Goal: Information Seeking & Learning: Learn about a topic

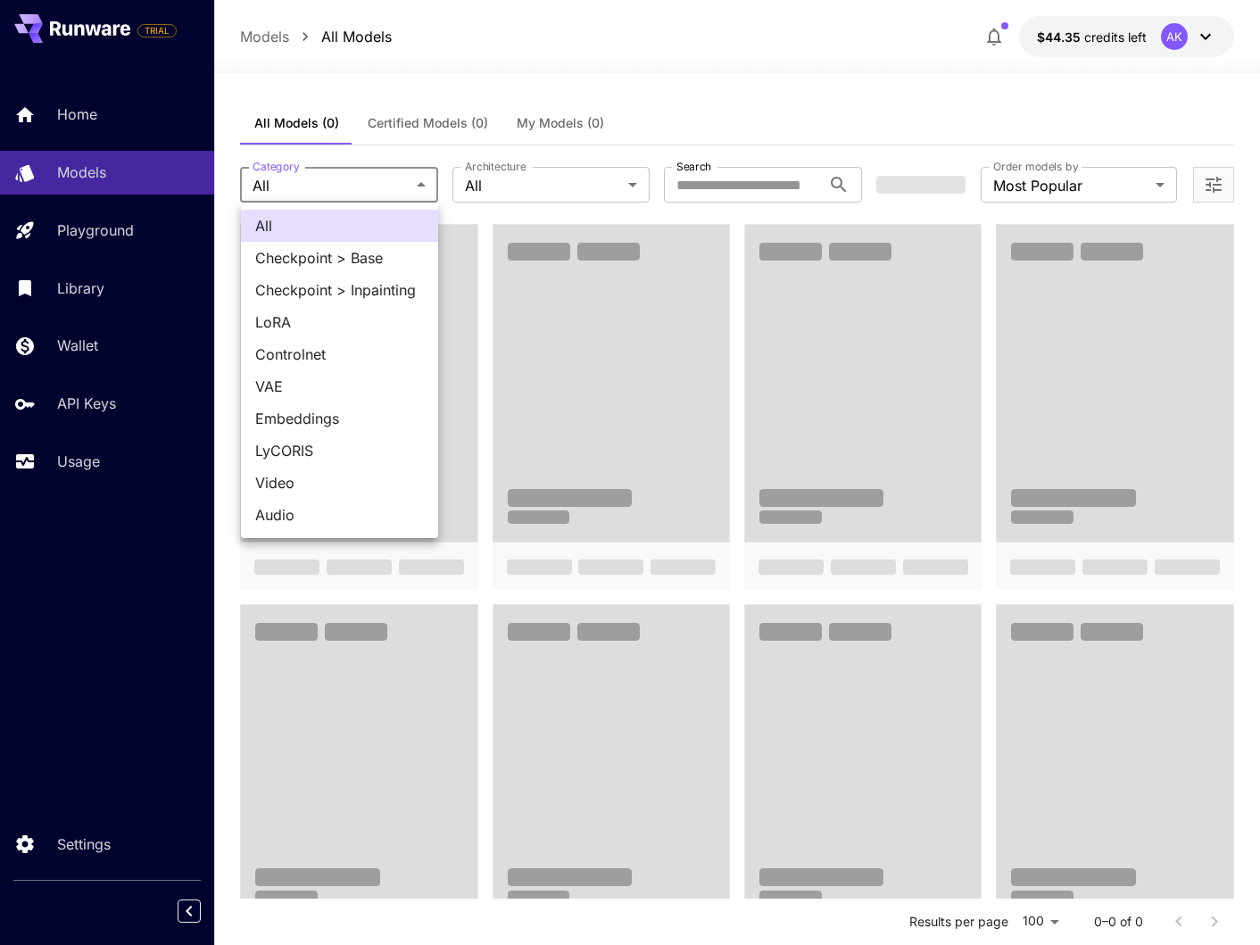
click at [424, 148] on div at bounding box center [630, 472] width 1260 height 945
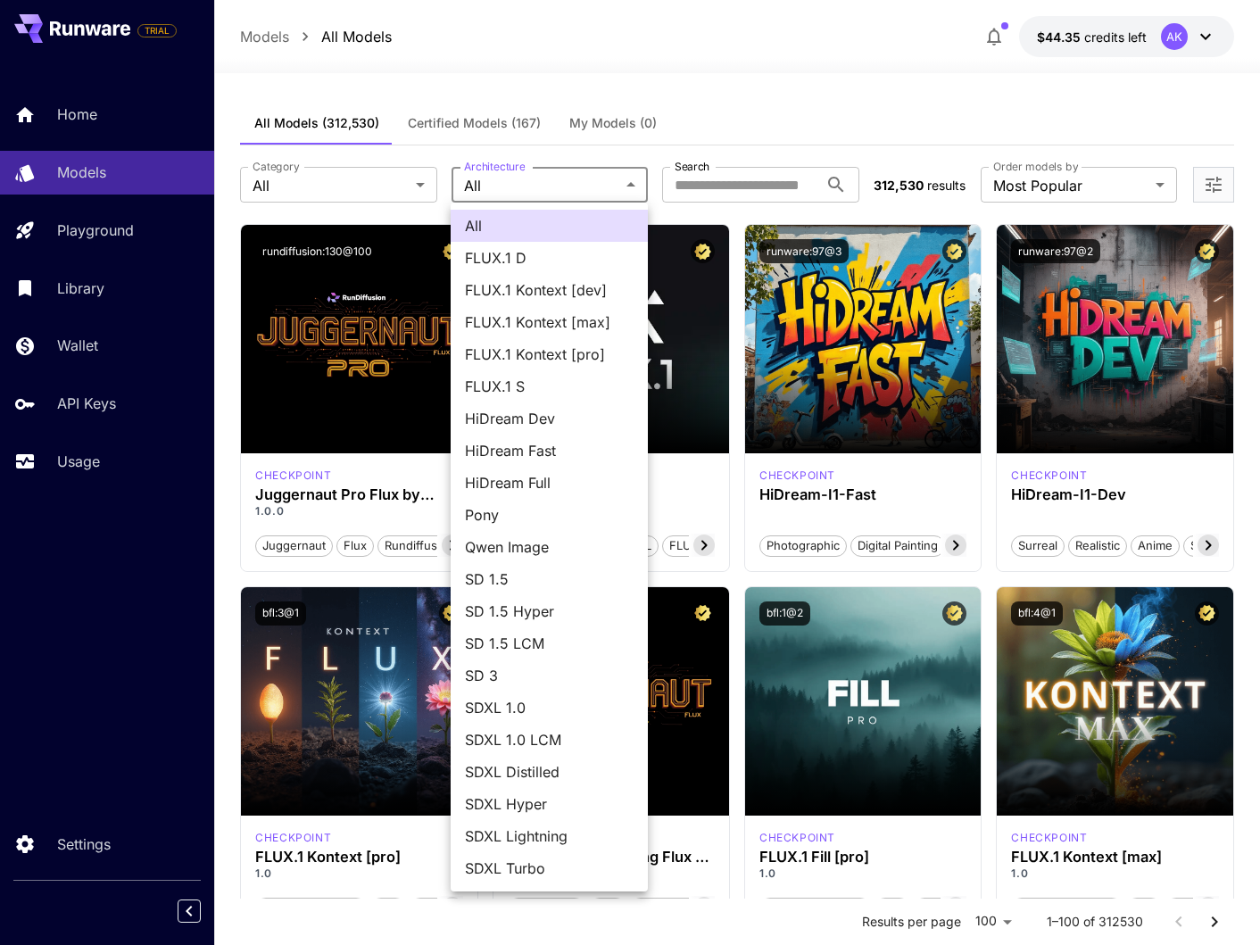
click at [612, 182] on div at bounding box center [630, 472] width 1260 height 945
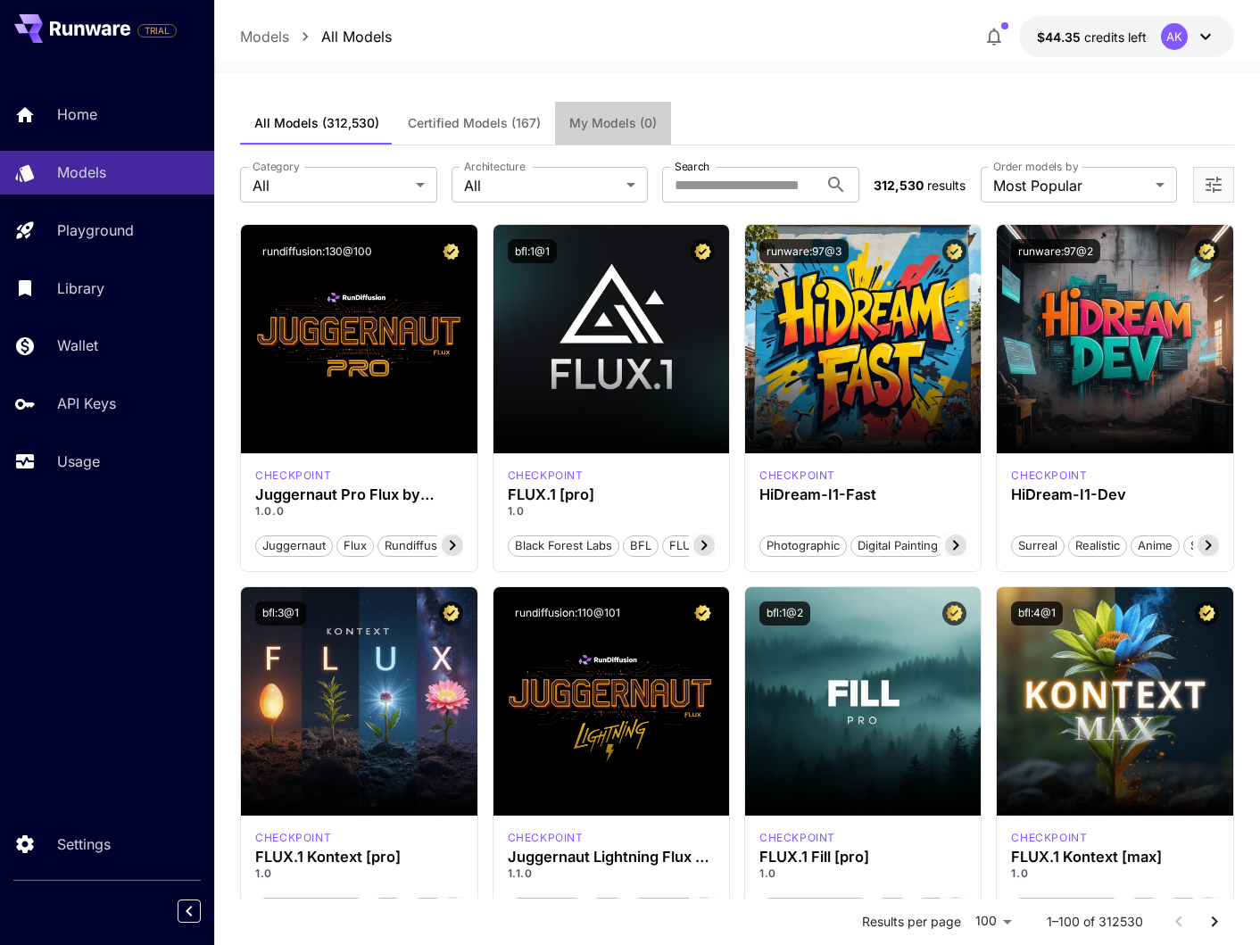
click at [587, 130] on button "My Models (0)" at bounding box center [613, 123] width 116 height 43
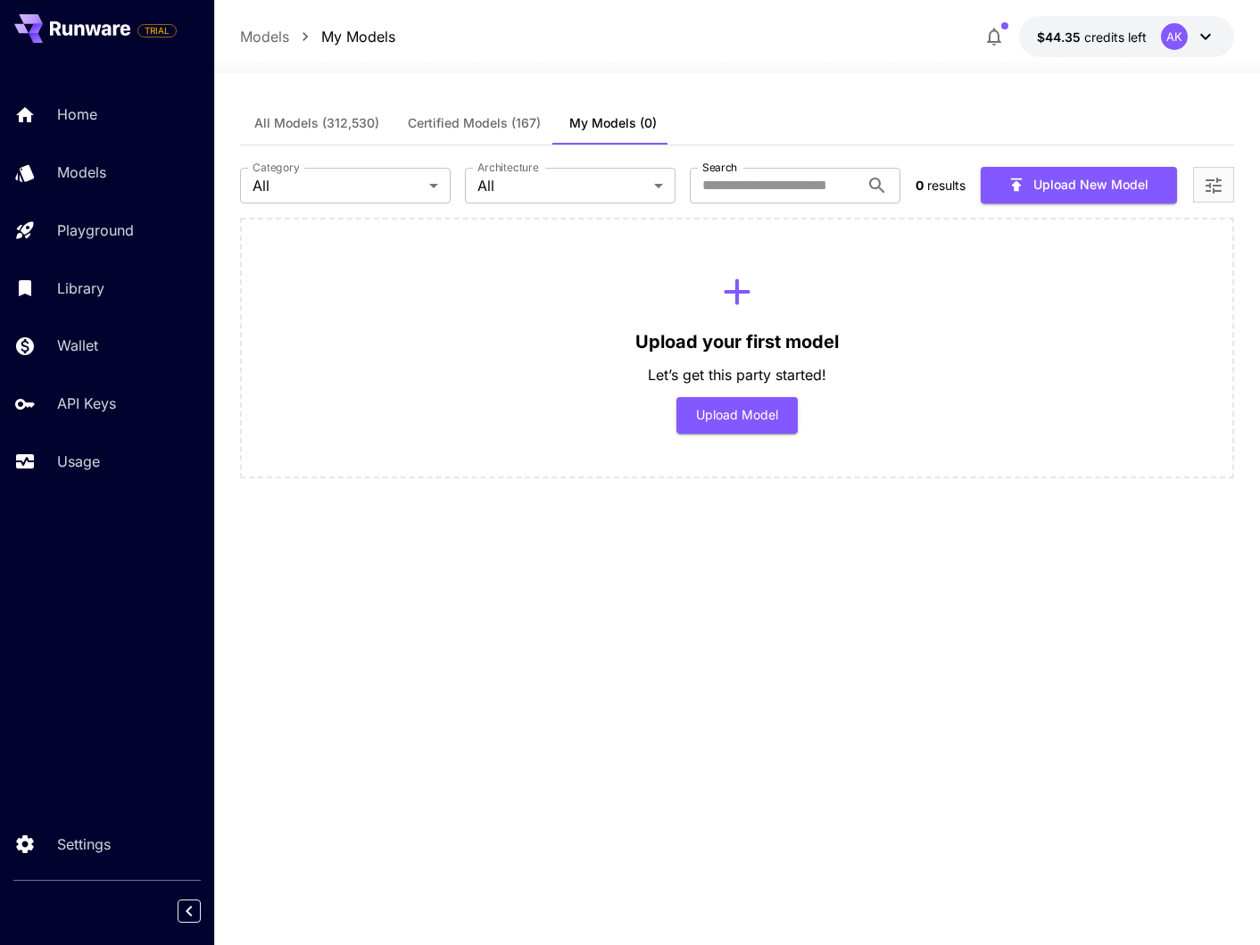
click at [500, 132] on button "Certified Models (167)" at bounding box center [475, 123] width 162 height 43
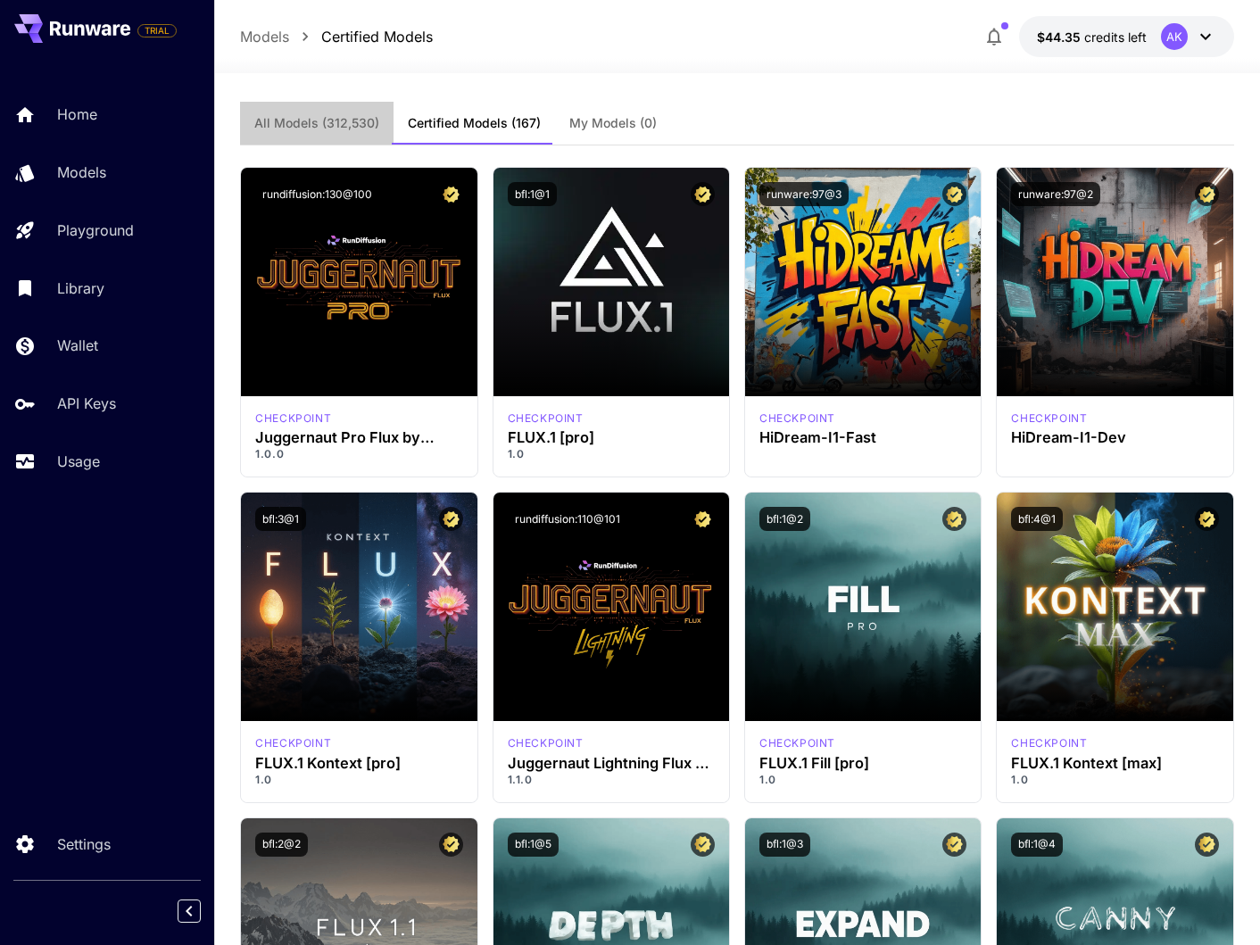
click at [362, 122] on span "All Models (312,530)" at bounding box center [316, 123] width 125 height 16
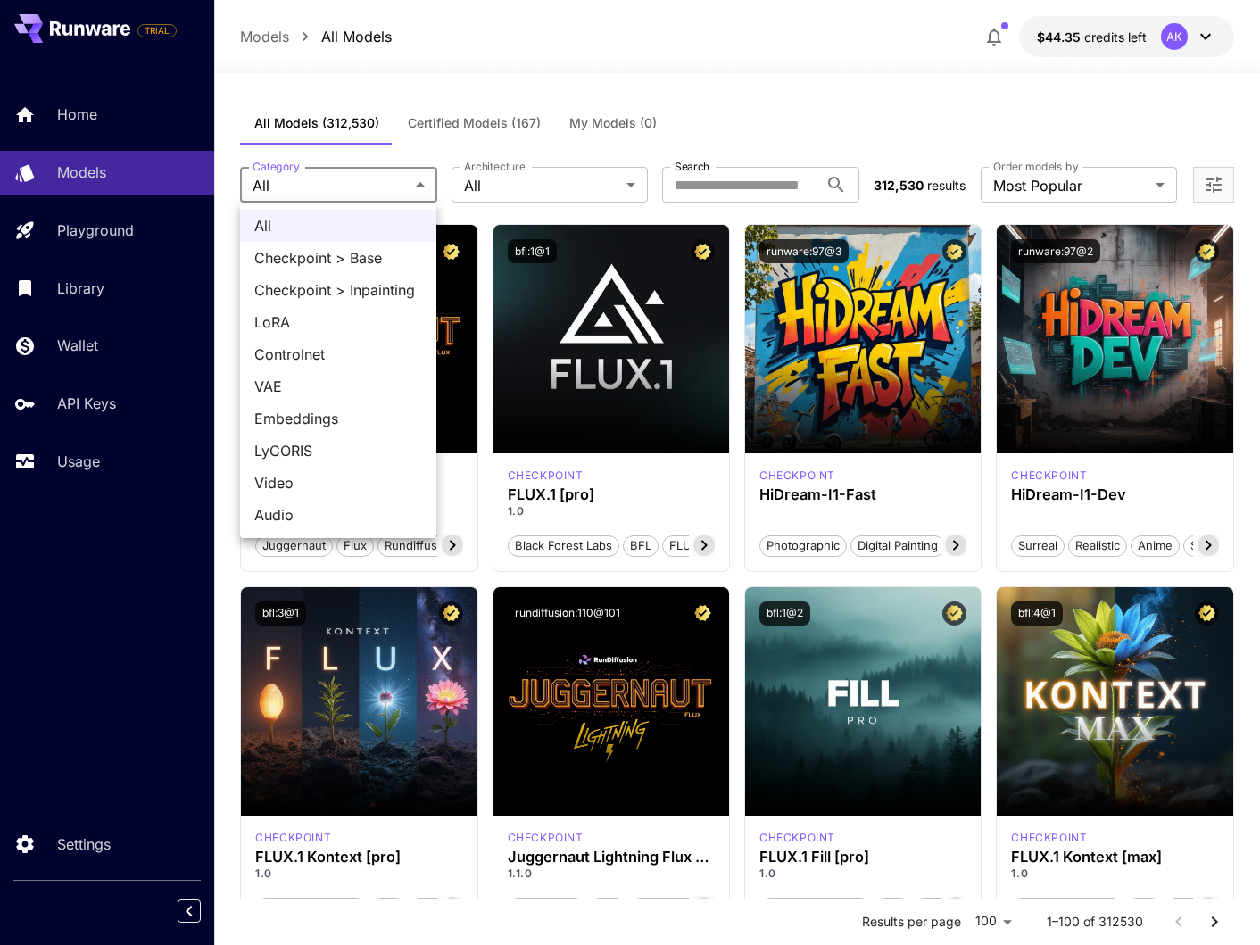
click at [380, 255] on span "Checkpoint > Base" at bounding box center [338, 257] width 168 height 21
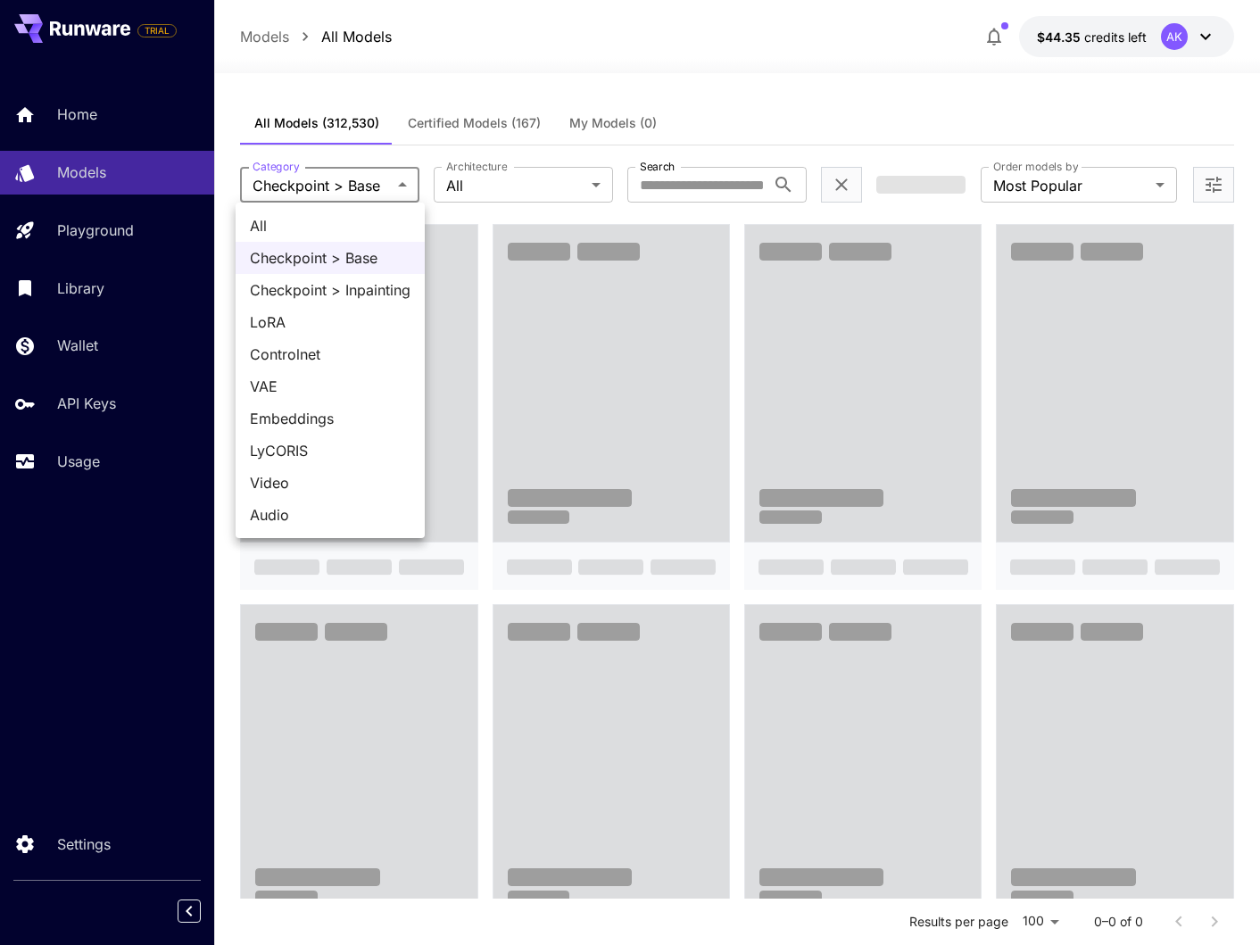
click at [371, 229] on span "All" at bounding box center [330, 225] width 161 height 21
type input "***"
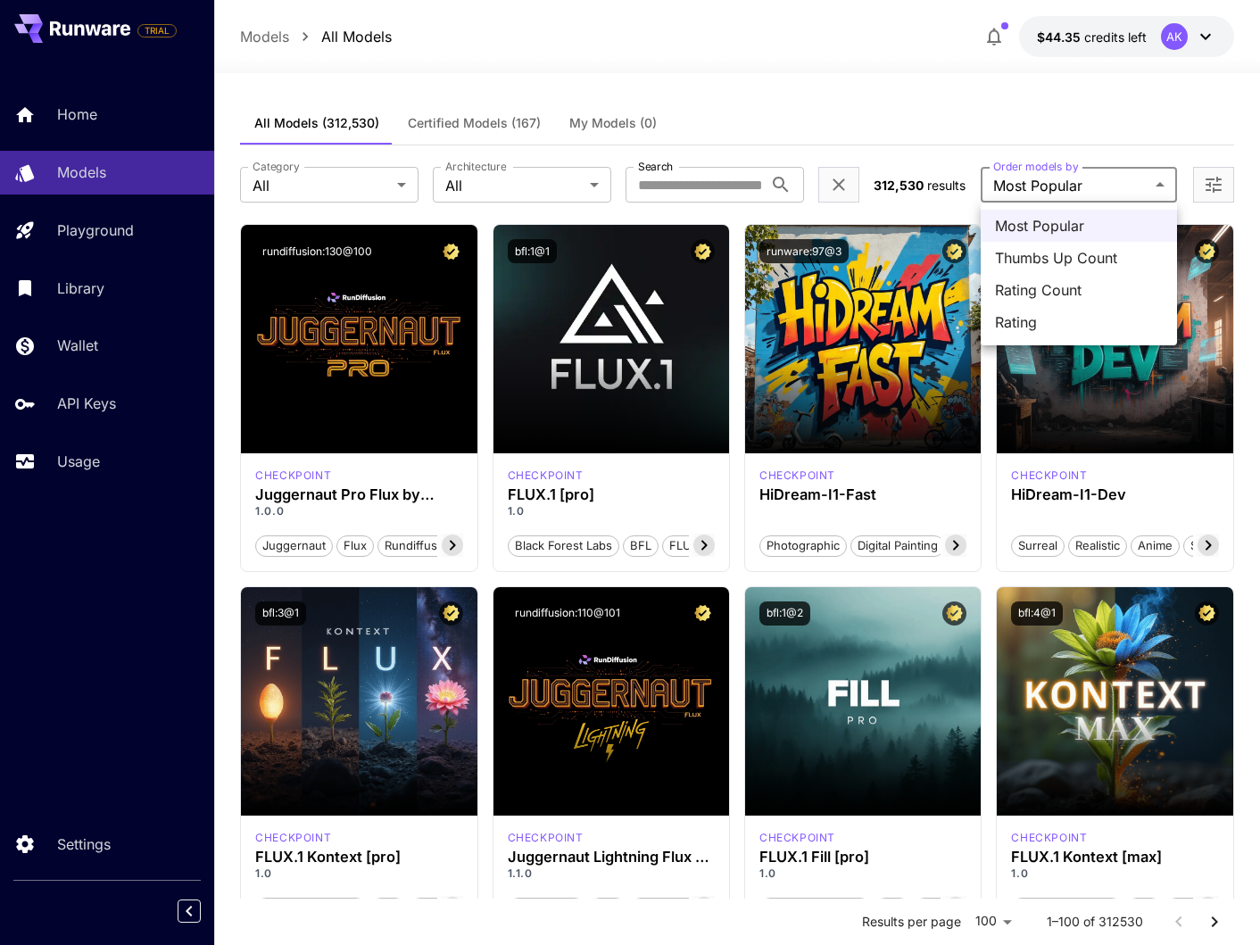
click at [1049, 189] on div at bounding box center [630, 472] width 1260 height 945
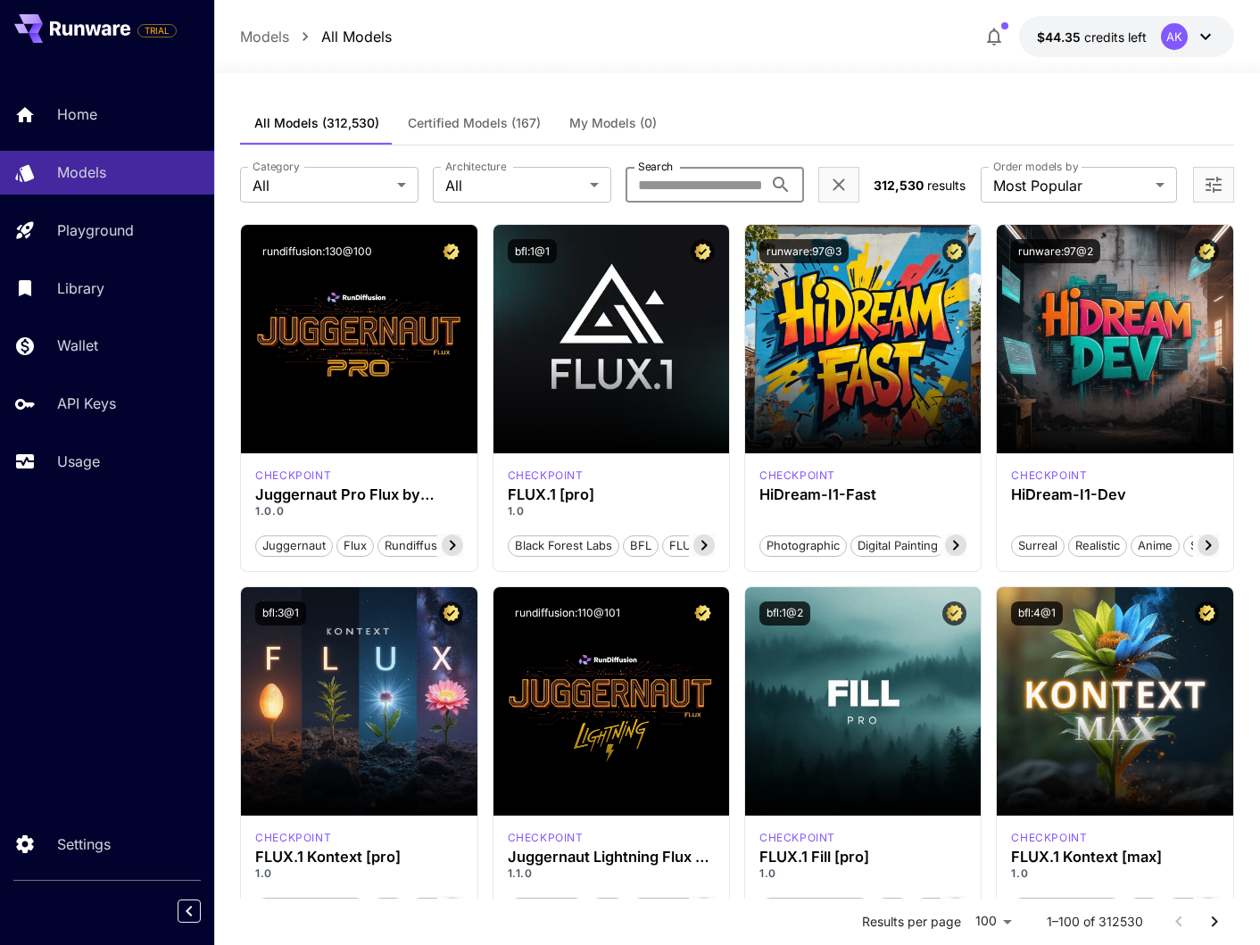
click at [703, 188] on input "Search" at bounding box center [694, 185] width 137 height 36
type input "*******"
